Goal: Find specific page/section: Find specific page/section

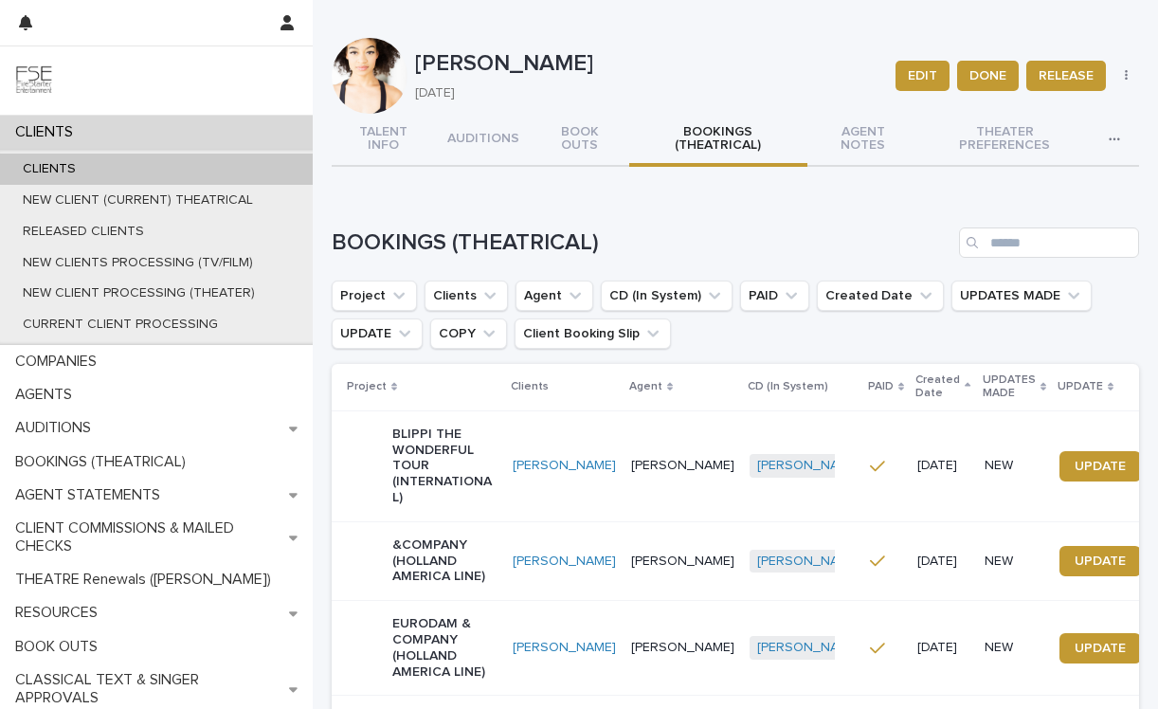
click at [234, 170] on div "CLIENTS" at bounding box center [156, 168] width 313 height 31
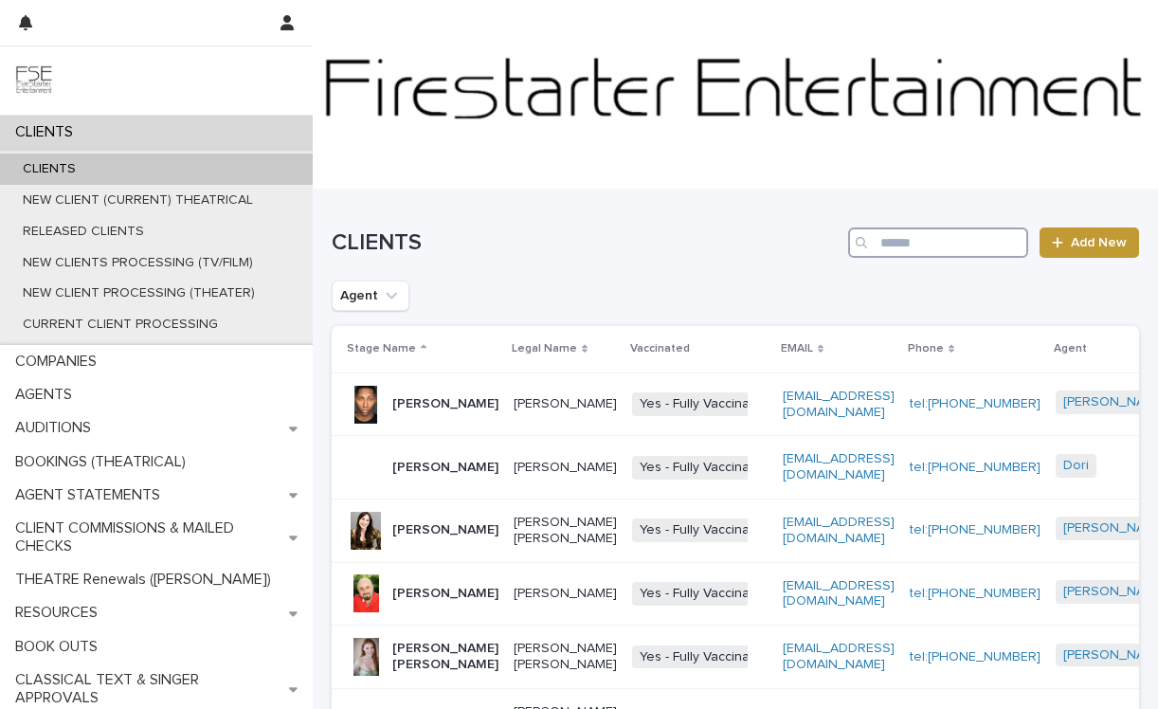
click at [921, 232] on input "Search" at bounding box center [938, 242] width 180 height 30
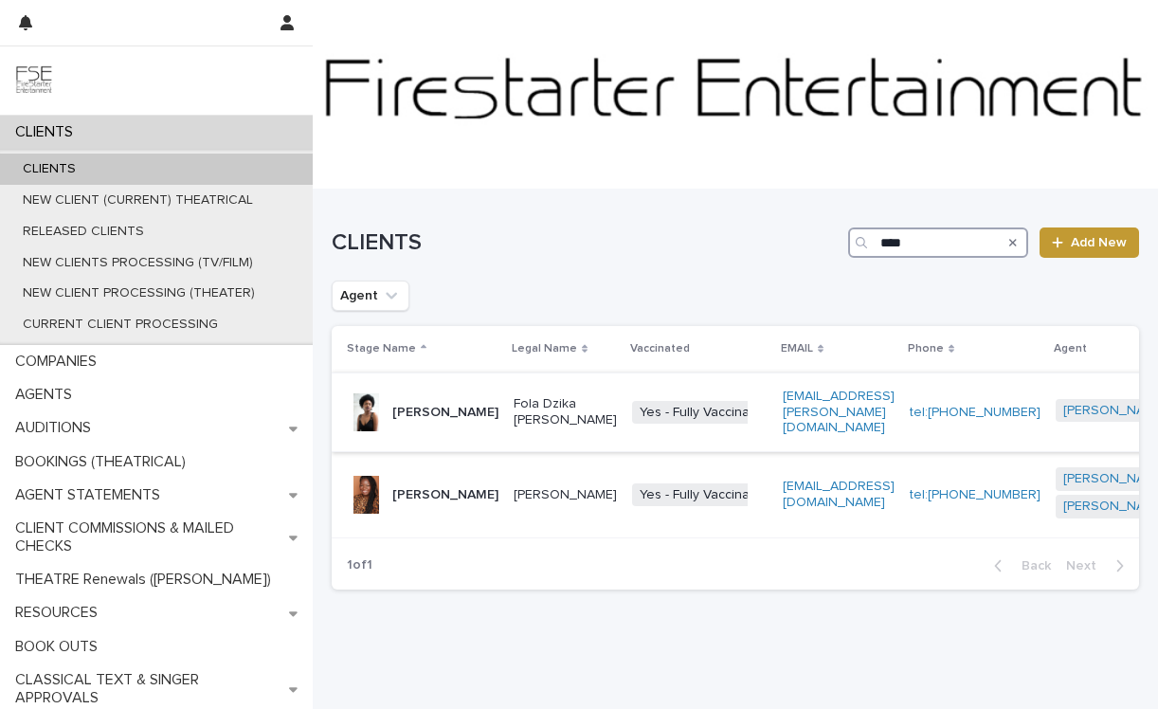
type input "****"
click at [513, 411] on p "Fola Dzika [PERSON_NAME]" at bounding box center [564, 412] width 103 height 32
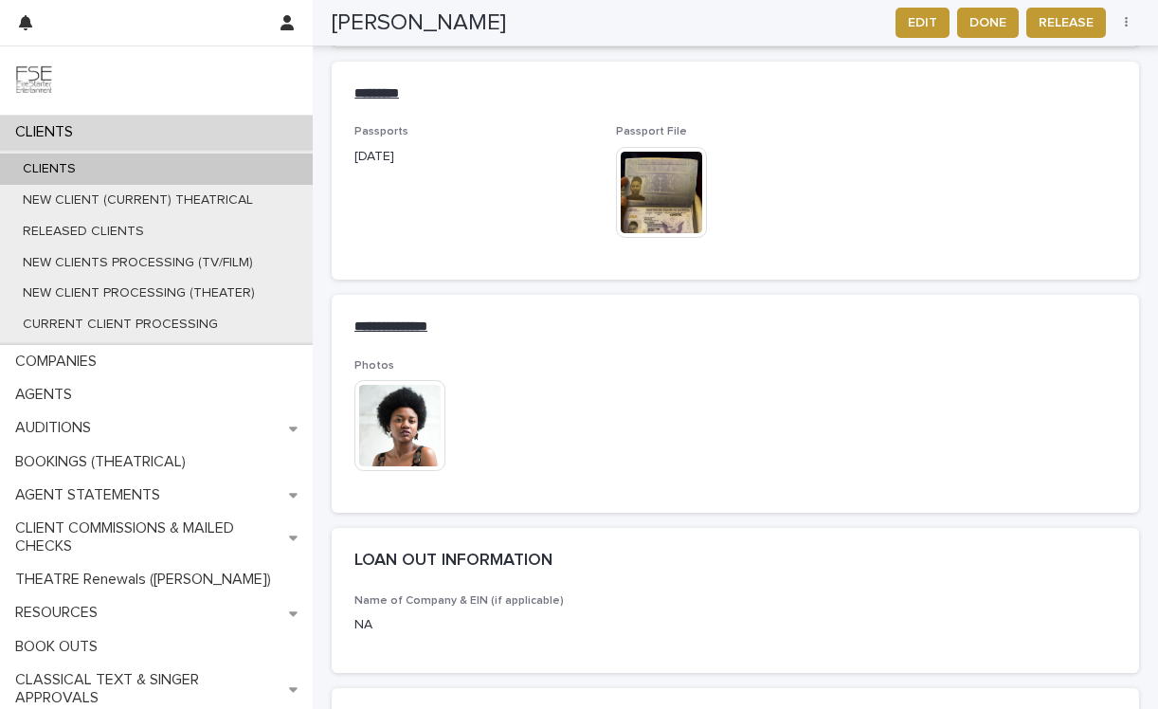
scroll to position [2527, 0]
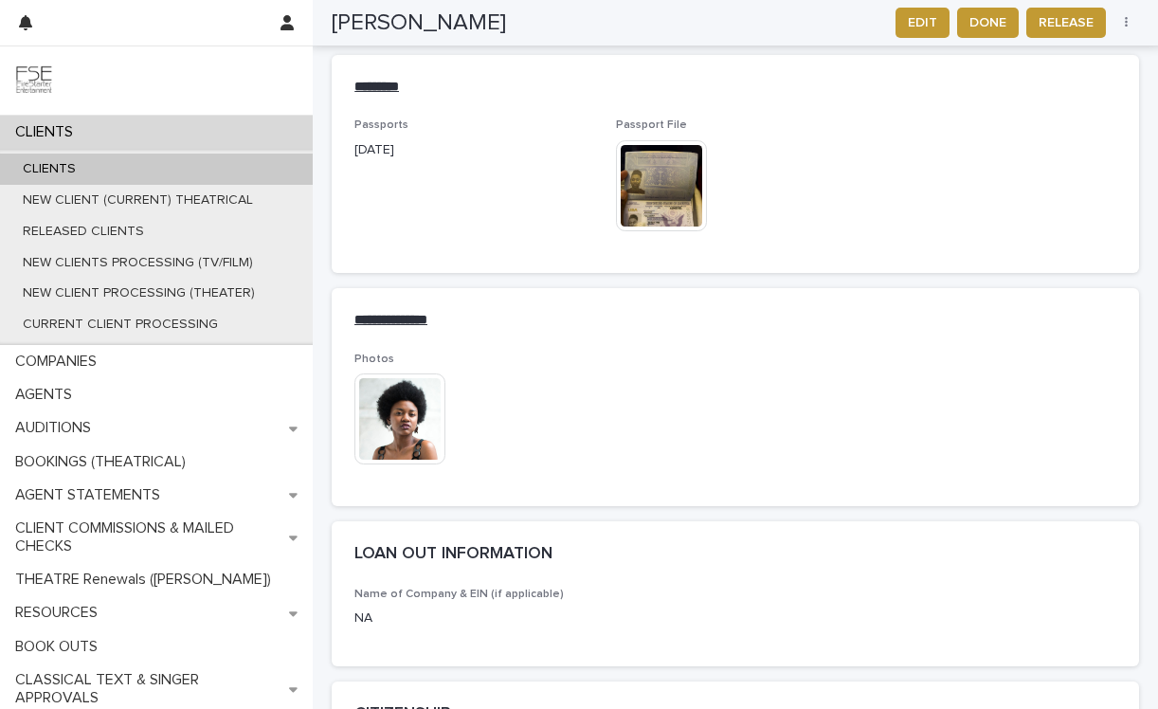
click at [678, 167] on img at bounding box center [661, 185] width 91 height 91
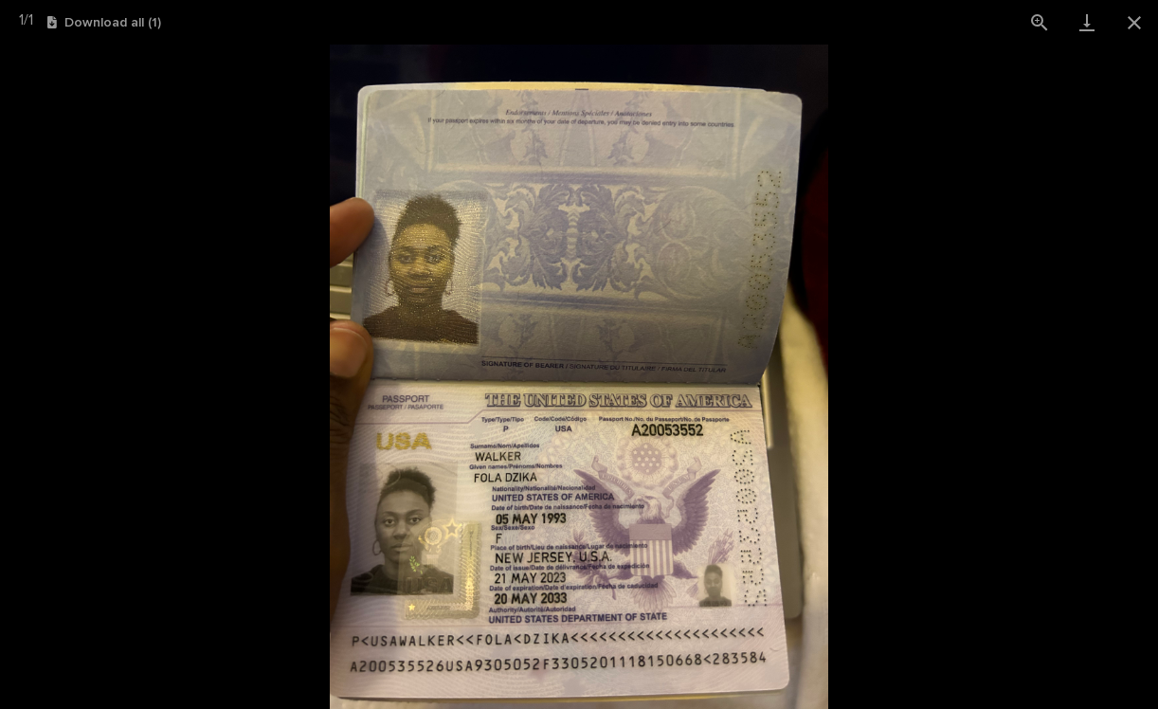
click at [854, 266] on picture at bounding box center [579, 377] width 1158 height 664
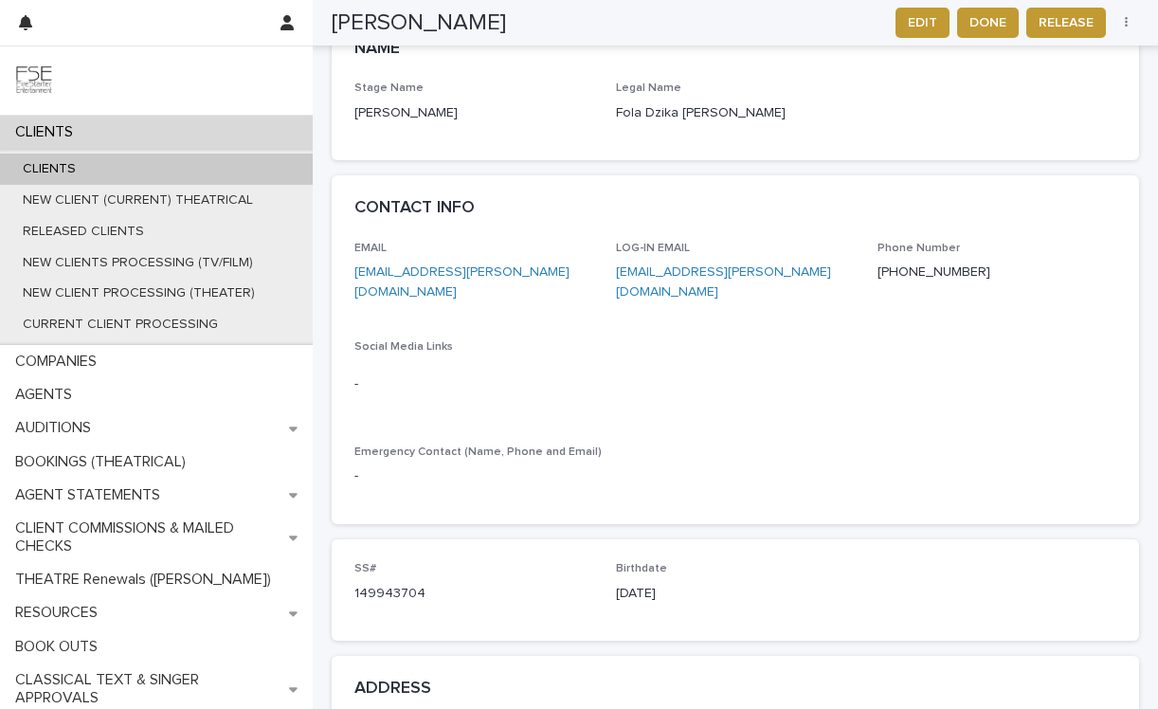
scroll to position [808, 0]
